Goal: Browse casually

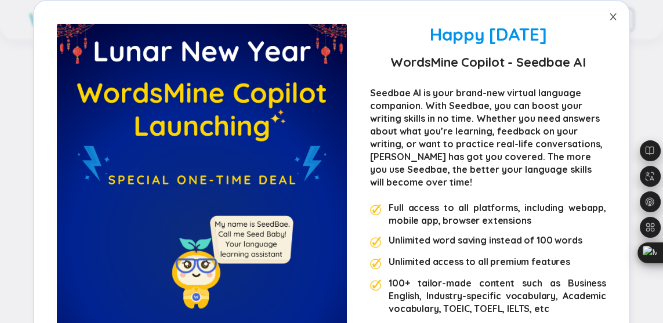
click at [610, 18] on icon "close" at bounding box center [612, 16] width 6 height 7
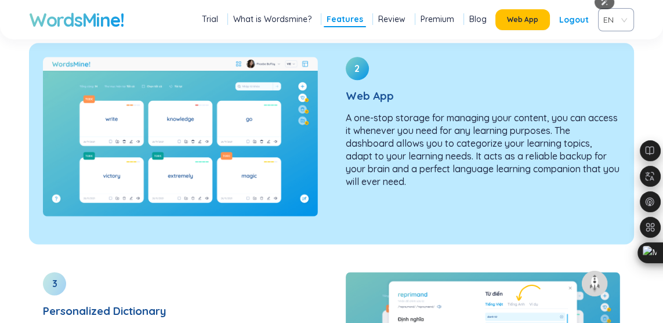
scroll to position [1571, 0]
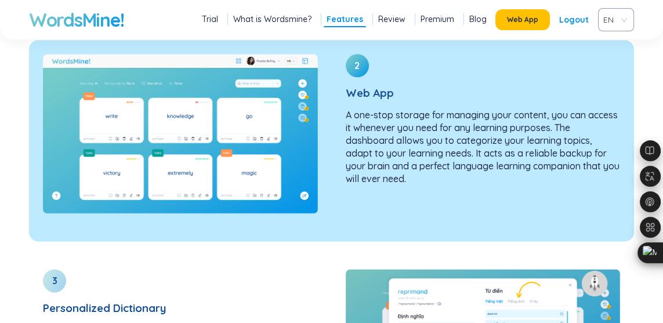
click at [405, 148] on p "A one-stop storage for managing your content, you can access it whenever you ne…" at bounding box center [483, 146] width 275 height 77
click at [254, 110] on img at bounding box center [180, 133] width 275 height 159
click at [320, 125] on div at bounding box center [180, 133] width 303 height 187
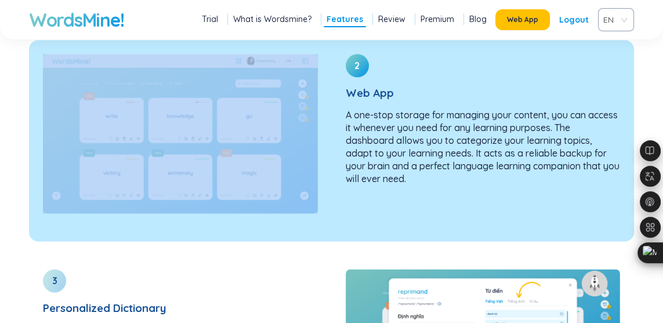
click at [320, 125] on div at bounding box center [180, 133] width 303 height 187
